Goal: Task Accomplishment & Management: Manage account settings

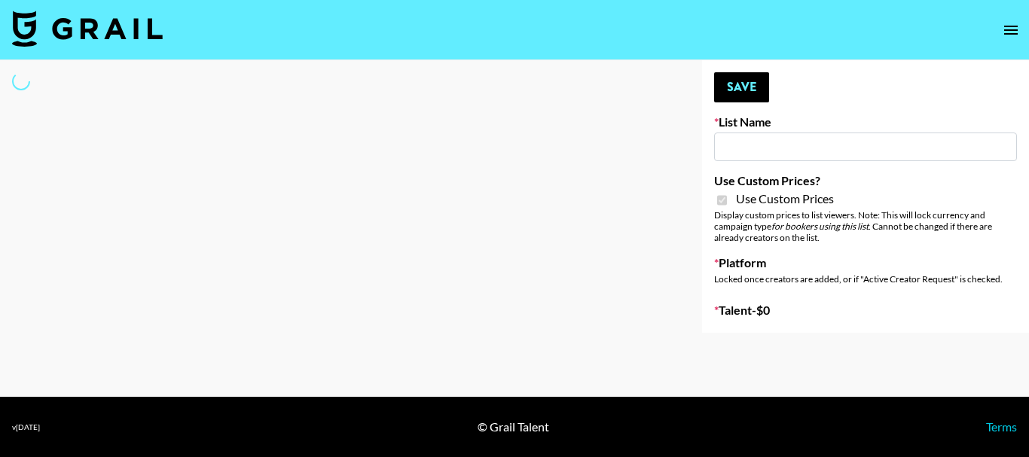
type input "Craftd"
checkbox input "true"
select select "Brand"
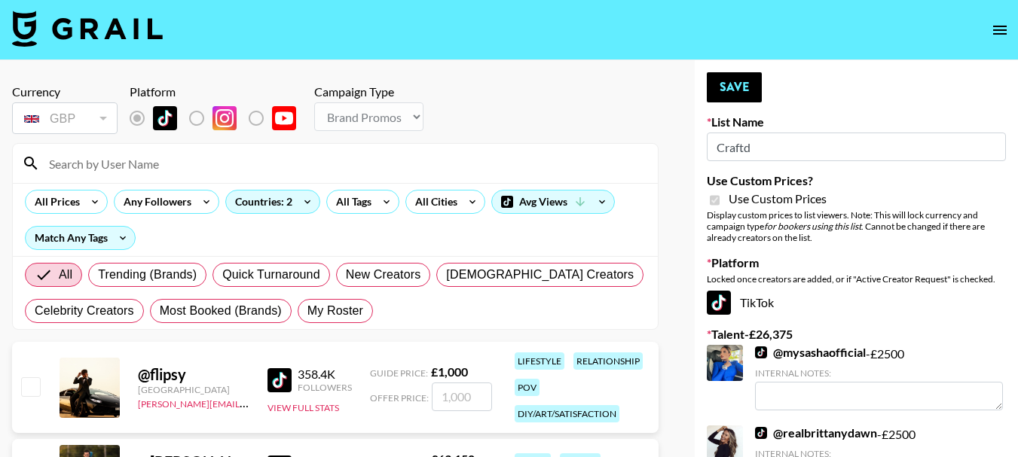
click at [165, 170] on input at bounding box center [344, 163] width 609 height 24
type input "[PERSON_NAME].[PERSON_NAME]"
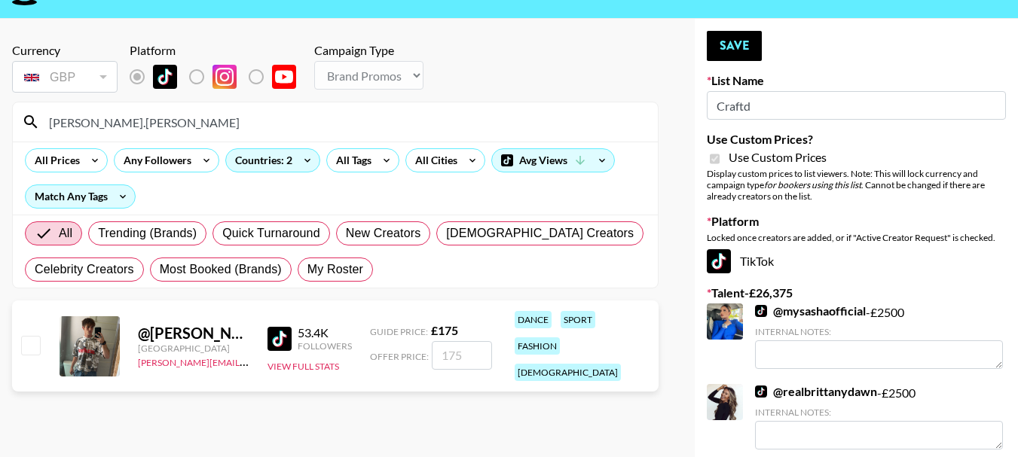
scroll to position [75, 0]
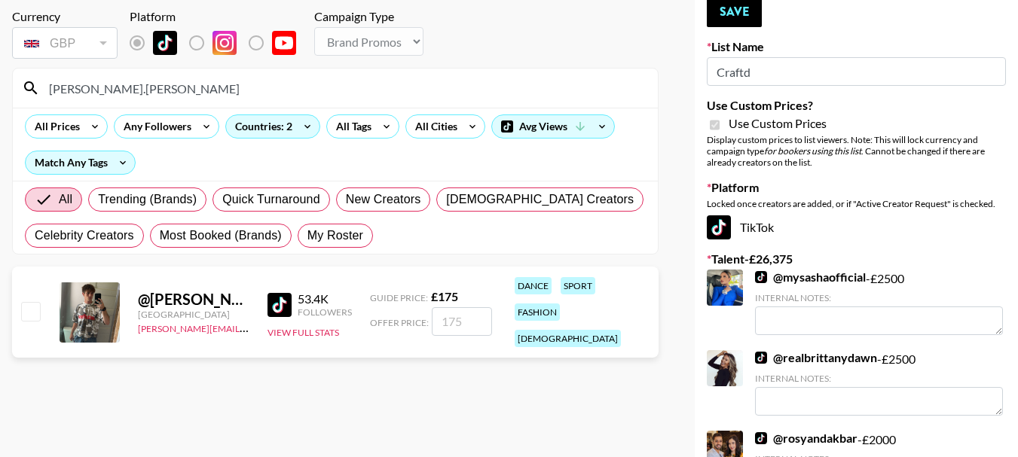
click at [33, 307] on input "checkbox" at bounding box center [30, 311] width 18 height 18
checkbox input "true"
click at [72, 34] on div "GBP" at bounding box center [64, 43] width 99 height 26
drag, startPoint x: 471, startPoint y: 310, endPoint x: 370, endPoint y: 302, distance: 101.3
click at [370, 307] on div "Offer Price: 175" at bounding box center [431, 321] width 122 height 29
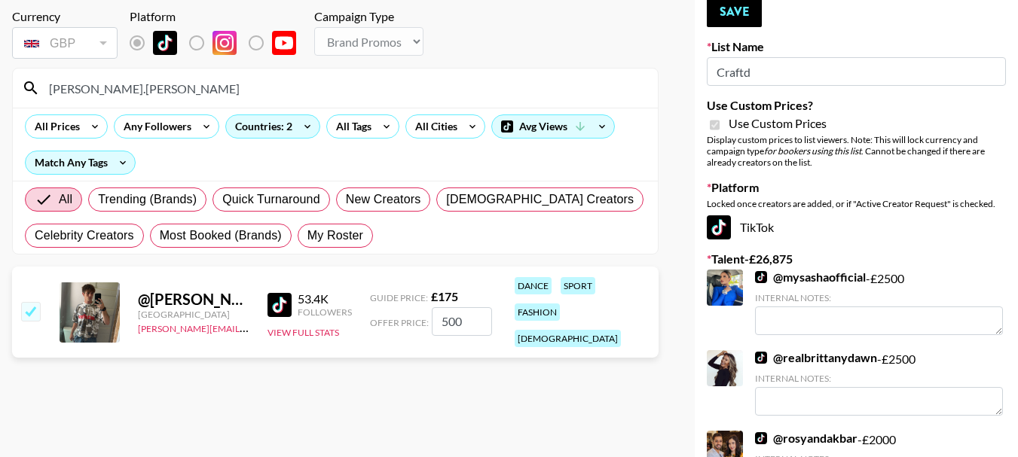
drag, startPoint x: 461, startPoint y: 313, endPoint x: 382, endPoint y: 318, distance: 79.3
click at [382, 318] on div "Offer Price: 500" at bounding box center [431, 321] width 122 height 29
type input "800"
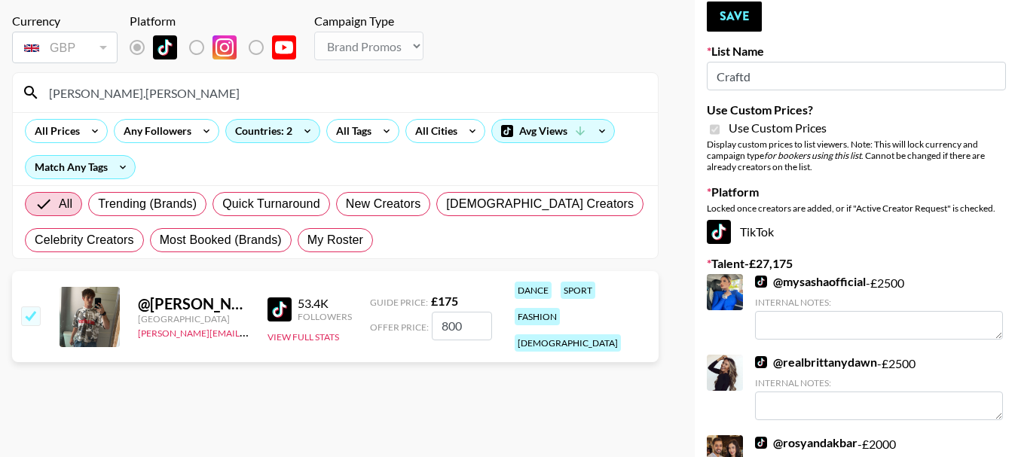
scroll to position [0, 0]
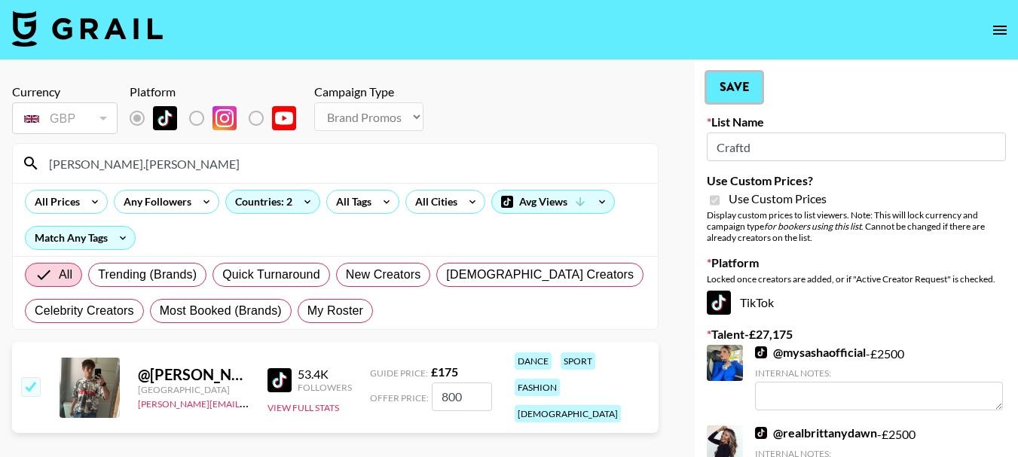
click at [729, 88] on button "Save" at bounding box center [734, 87] width 55 height 30
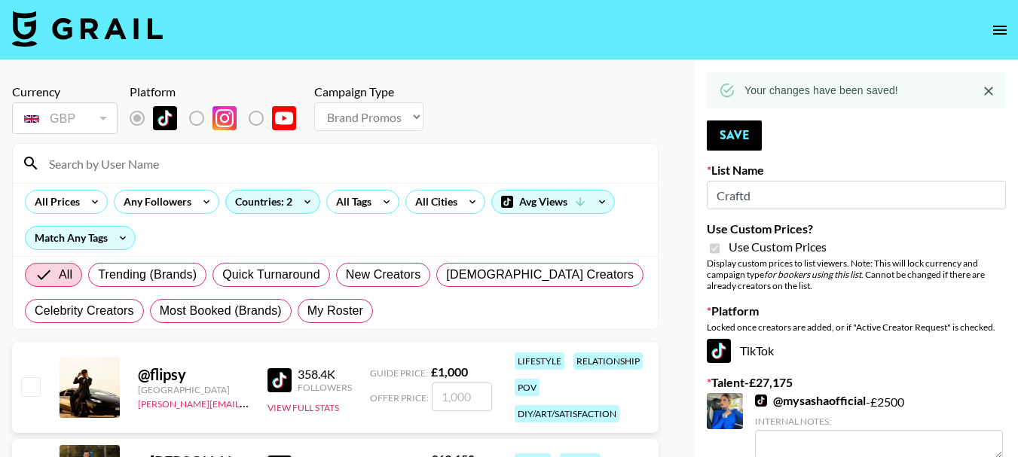
click at [257, 165] on input at bounding box center [344, 163] width 609 height 24
type input "royal"
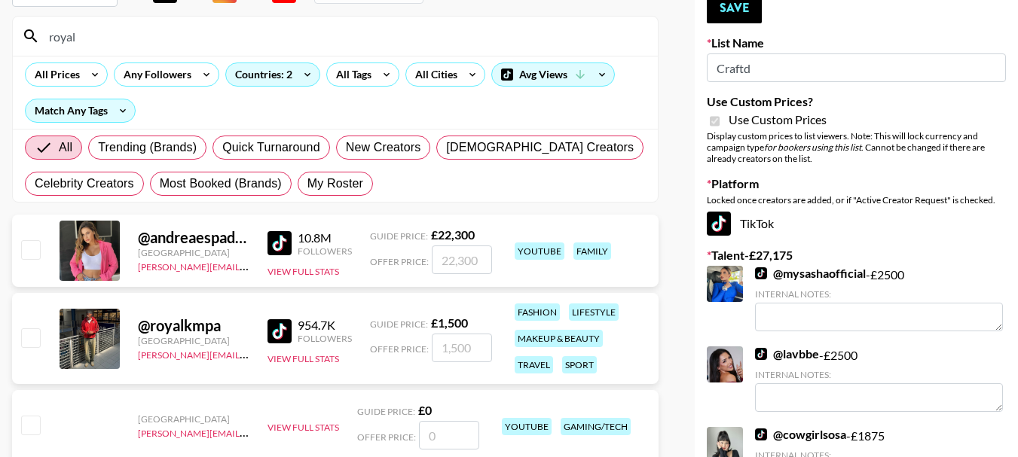
scroll to position [226, 0]
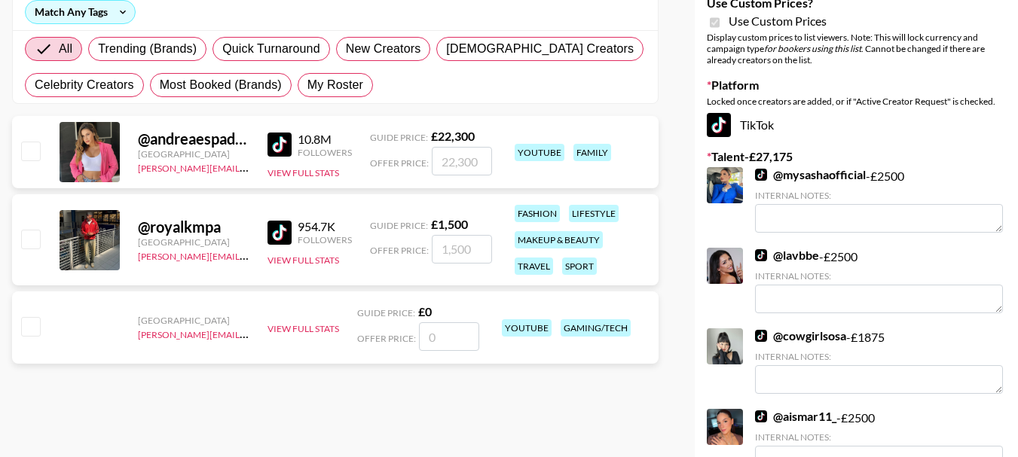
click at [35, 252] on div at bounding box center [29, 241] width 23 height 26
click at [39, 244] on input "checkbox" at bounding box center [30, 239] width 18 height 18
checkbox input "true"
type input "1500"
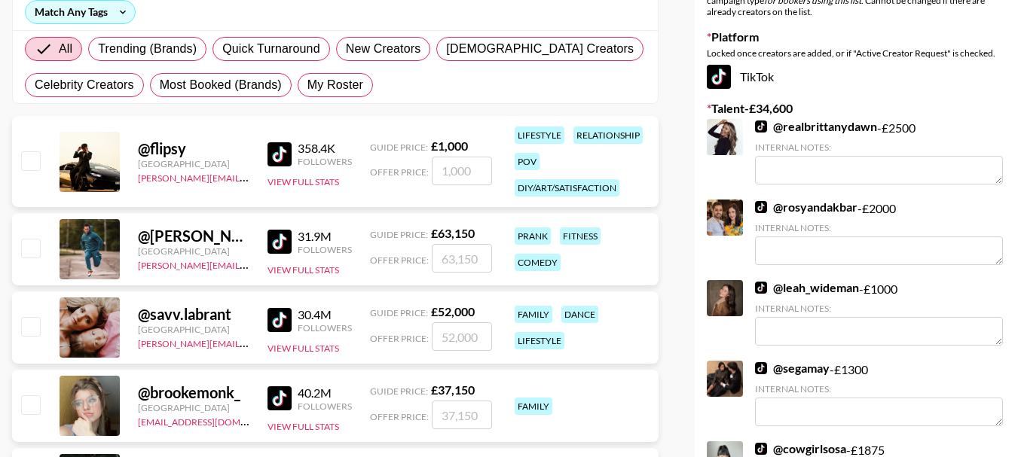
scroll to position [0, 0]
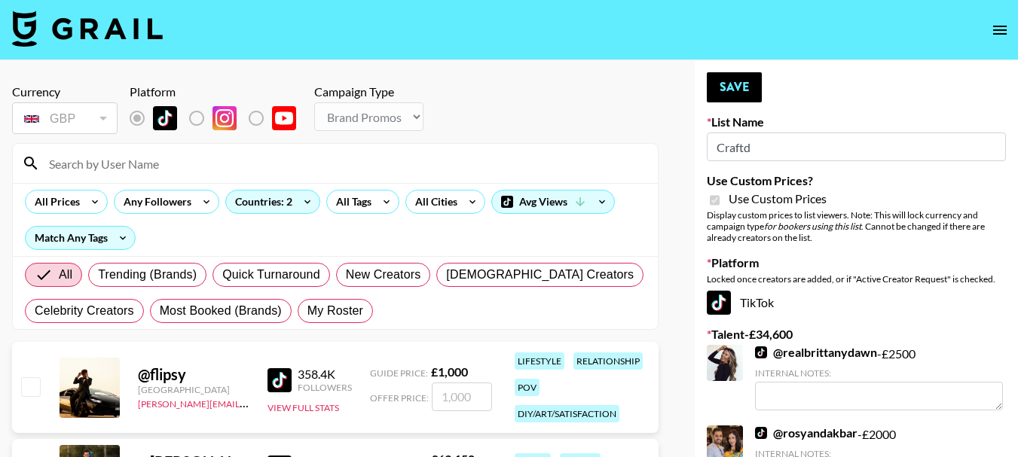
click at [169, 166] on input at bounding box center [344, 163] width 609 height 24
type input "royal"
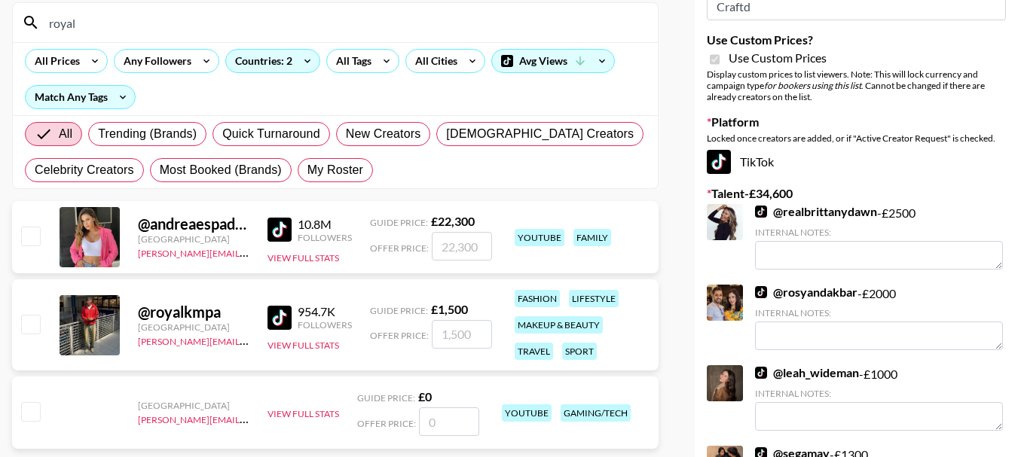
scroll to position [226, 0]
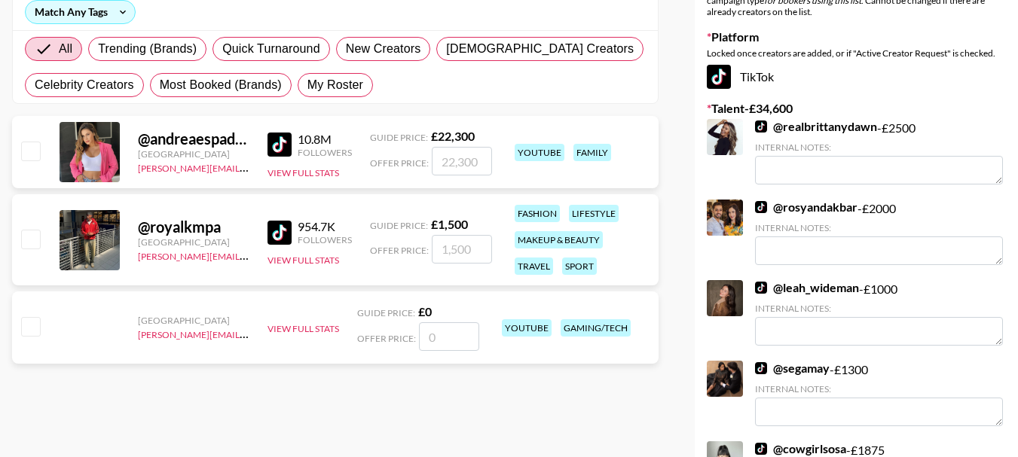
click at [30, 230] on input "checkbox" at bounding box center [30, 239] width 18 height 18
checkbox input "true"
drag, startPoint x: 433, startPoint y: 251, endPoint x: 403, endPoint y: 250, distance: 29.4
click at [404, 251] on div "Offer Price: 1500" at bounding box center [431, 249] width 122 height 29
type input "2250"
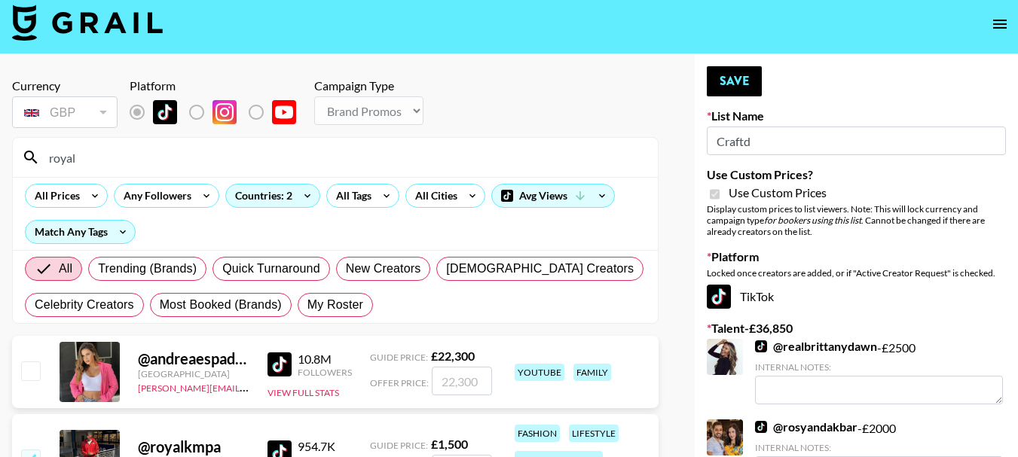
scroll to position [0, 0]
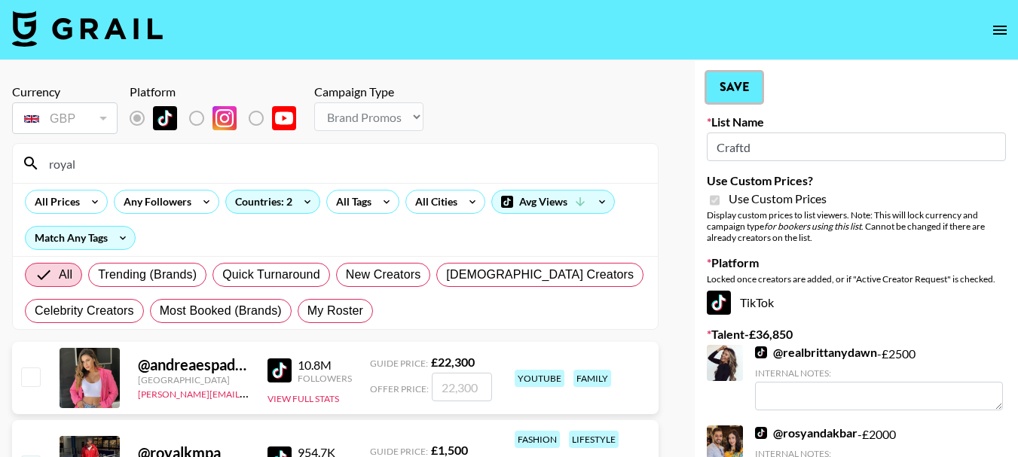
click at [717, 90] on button "Save" at bounding box center [734, 87] width 55 height 30
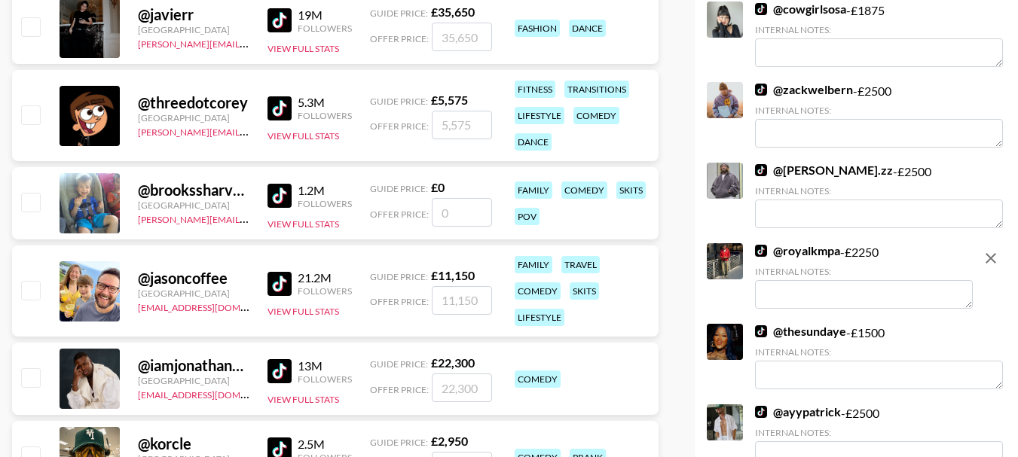
scroll to position [1432, 0]
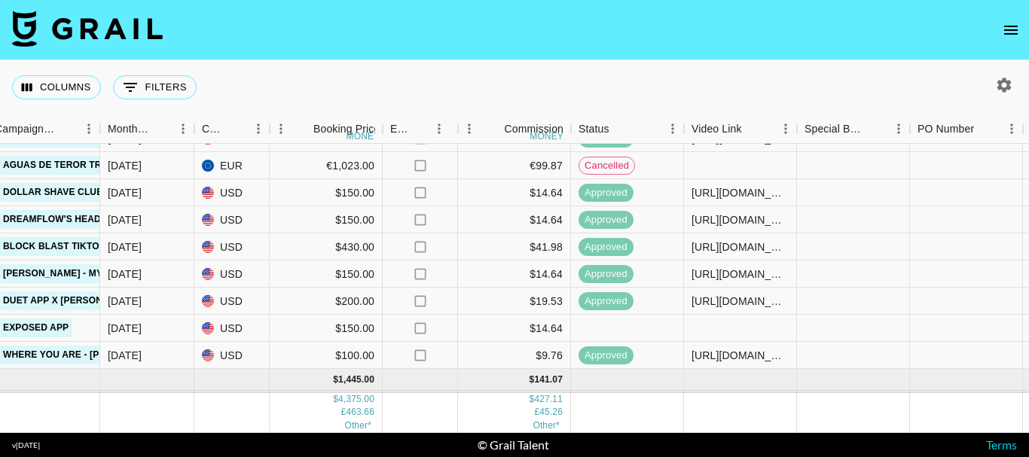
scroll to position [61, 740]
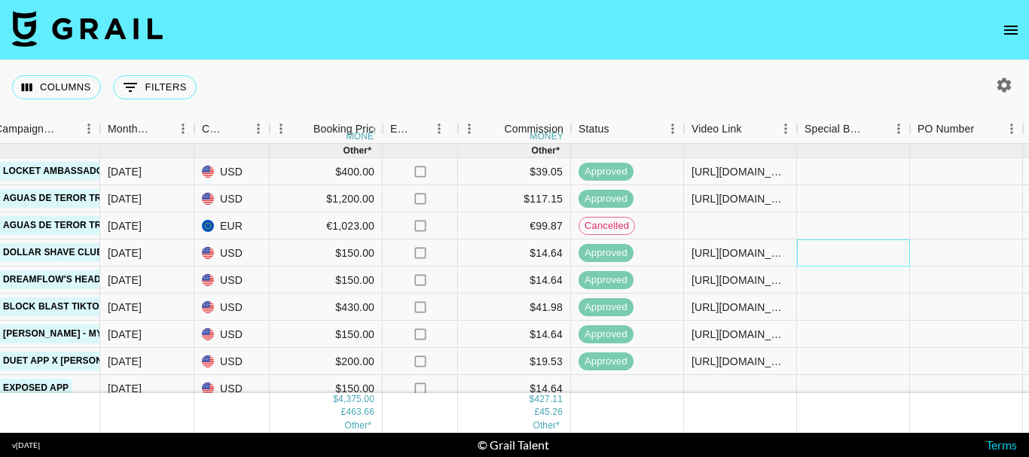
click at [838, 249] on div at bounding box center [853, 253] width 113 height 27
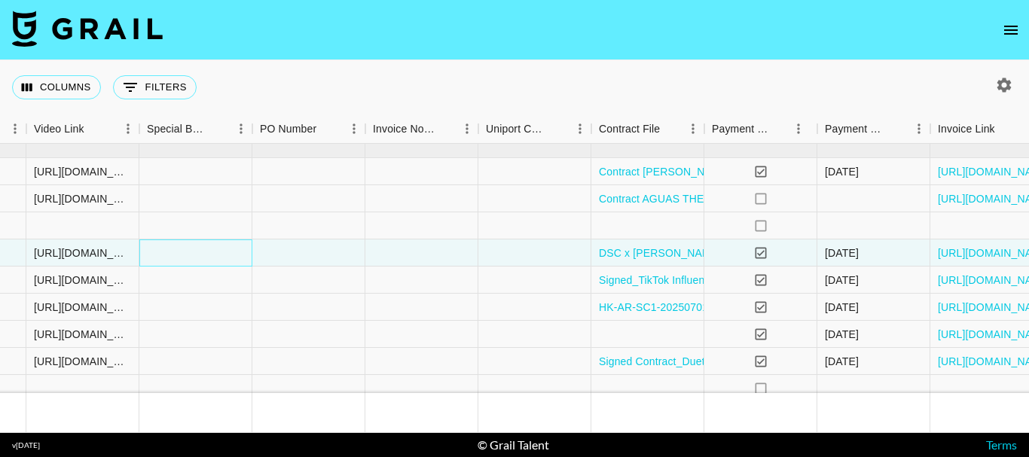
scroll to position [61, 1484]
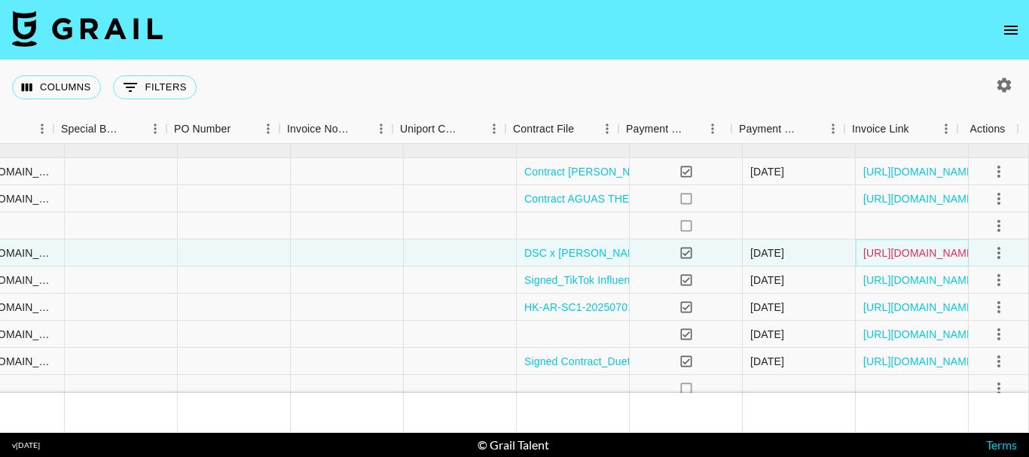
click at [909, 255] on link "https://in.xero.com/11bHOqnFvNjVweWONGj7Y0izgcAVDb1gKEgOlwUG" at bounding box center [921, 253] width 114 height 15
